Goal: Transaction & Acquisition: Purchase product/service

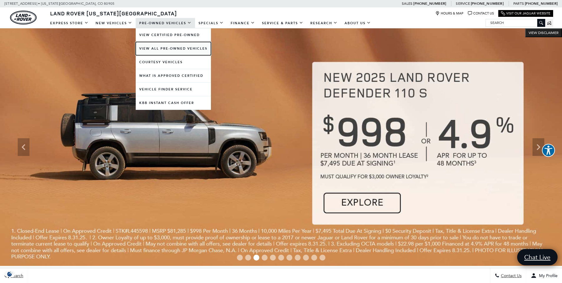
click at [162, 49] on link "View All Pre-Owned Vehicles" at bounding box center [173, 48] width 75 height 13
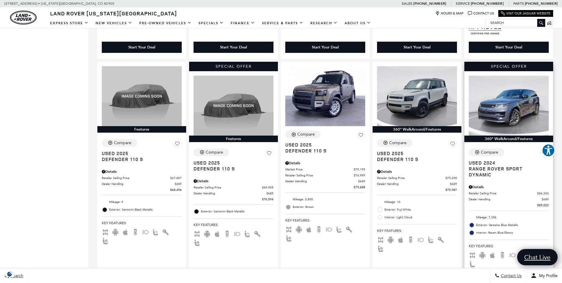
scroll to position [380, 0]
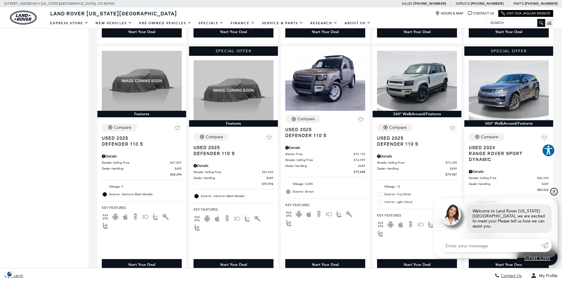
click at [553, 195] on link "✕" at bounding box center [553, 191] width 7 height 7
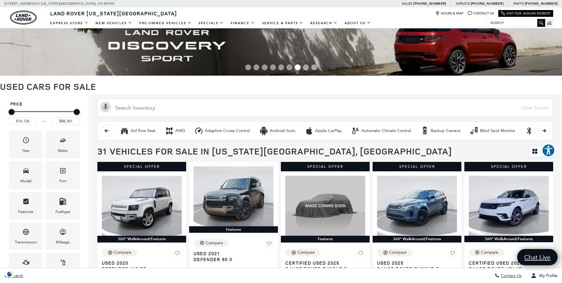
scroll to position [0, 0]
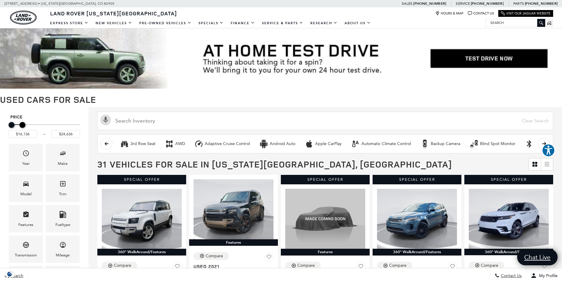
type input "$24,136"
drag, startPoint x: 76, startPoint y: 124, endPoint x: 18, endPoint y: 126, distance: 58.1
click at [18, 126] on div "Maximum Price" at bounding box center [19, 125] width 6 height 6
